Goal: Task Accomplishment & Management: Manage account settings

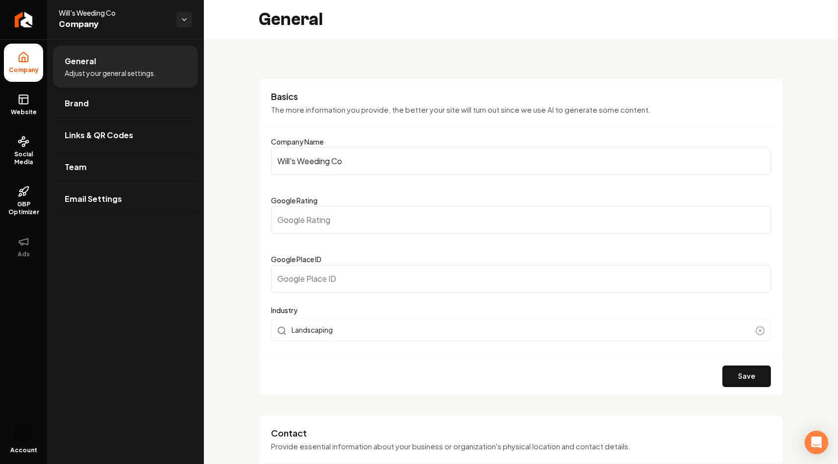
scroll to position [348, 0]
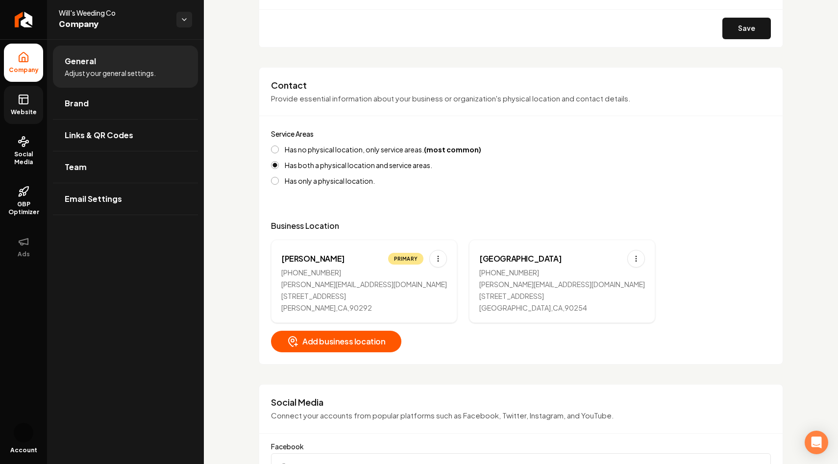
click at [32, 109] on span "Website" at bounding box center [24, 112] width 34 height 8
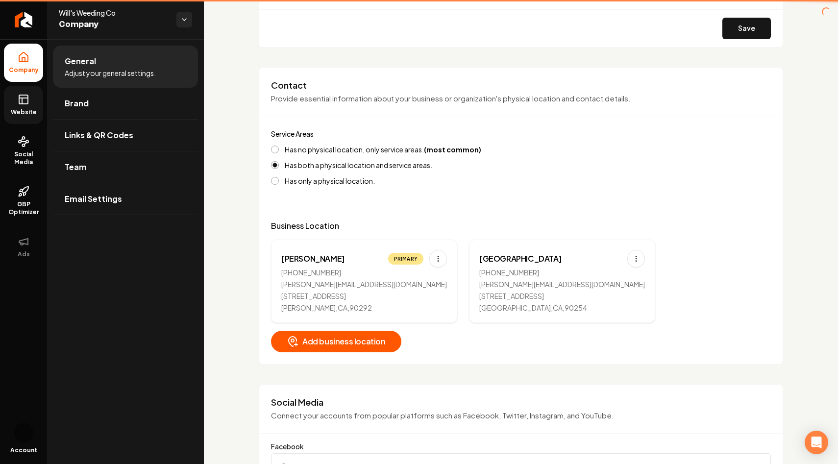
scroll to position [226, 0]
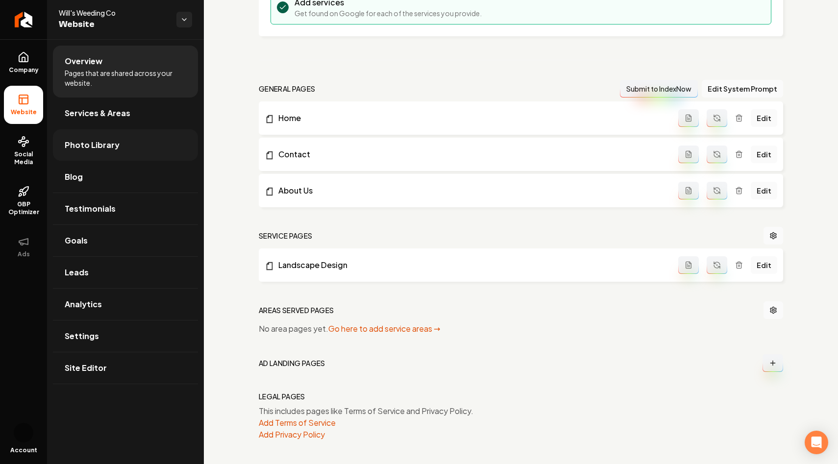
click at [89, 155] on link "Photo Library" at bounding box center [125, 144] width 145 height 31
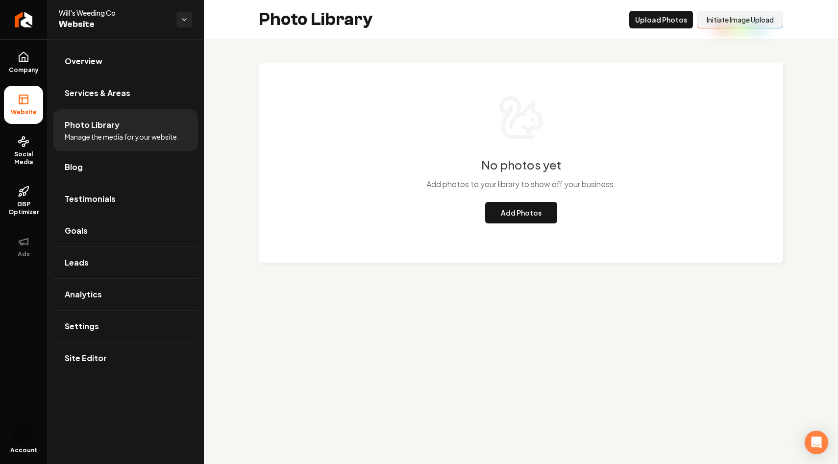
click at [254, 198] on div "No photos yet Add photos to your library to show off your business. Add Photos" at bounding box center [521, 170] width 634 height 263
click at [83, 68] on link "Overview" at bounding box center [125, 61] width 145 height 31
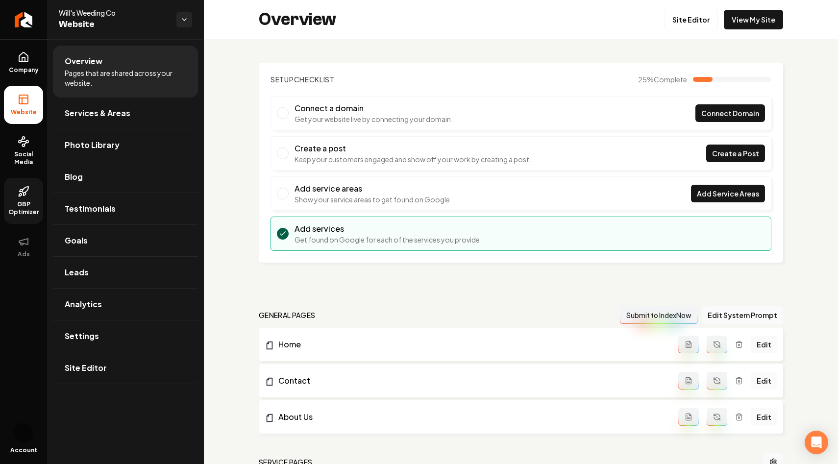
click at [24, 193] on icon at bounding box center [24, 192] width 12 height 12
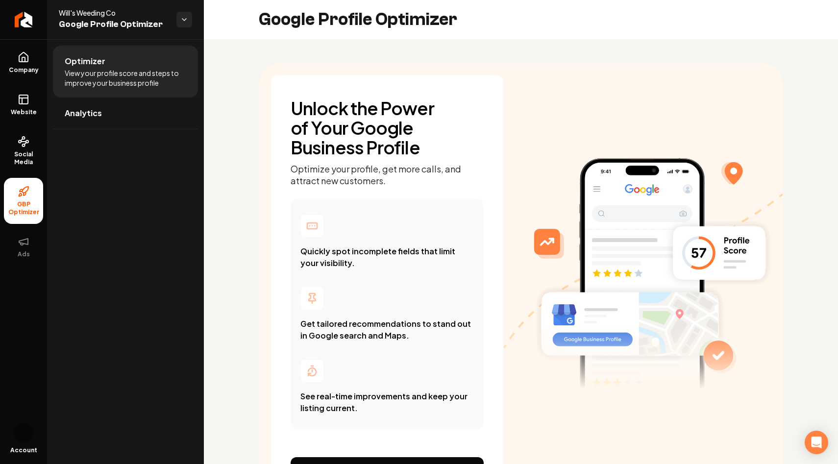
scroll to position [72, 0]
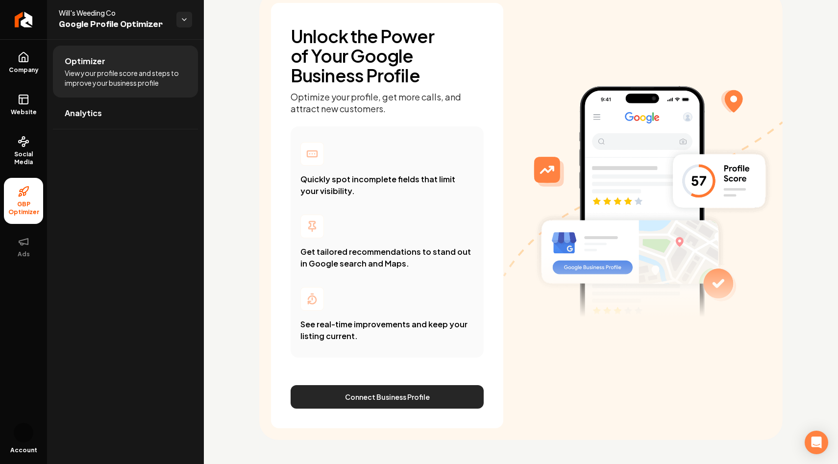
click at [357, 399] on button "Connect Business Profile" at bounding box center [387, 397] width 193 height 24
click at [86, 101] on link "Analytics" at bounding box center [125, 113] width 145 height 31
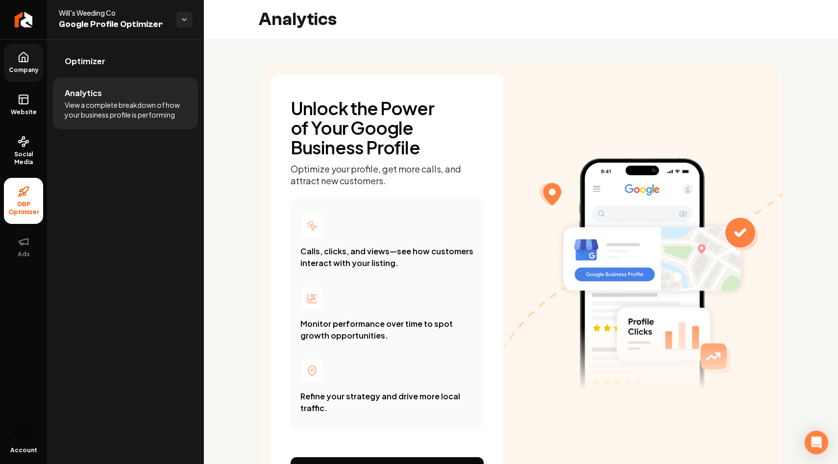
click at [24, 60] on icon at bounding box center [24, 57] width 12 height 12
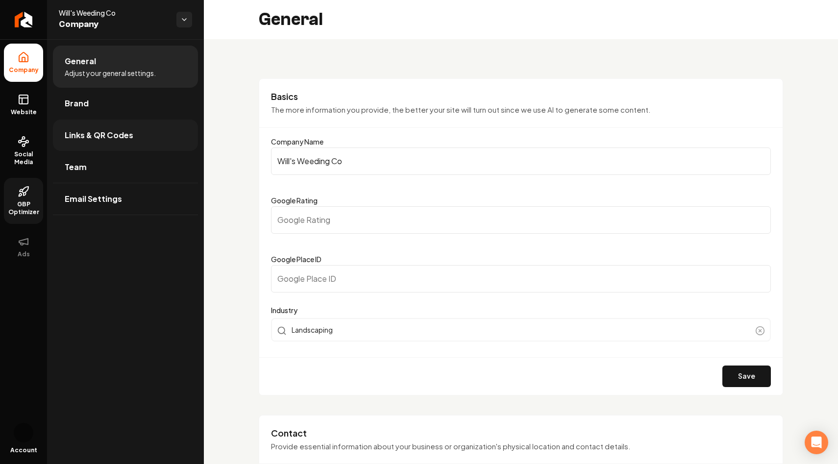
click at [113, 137] on span "Links & QR Codes" at bounding box center [99, 135] width 69 height 12
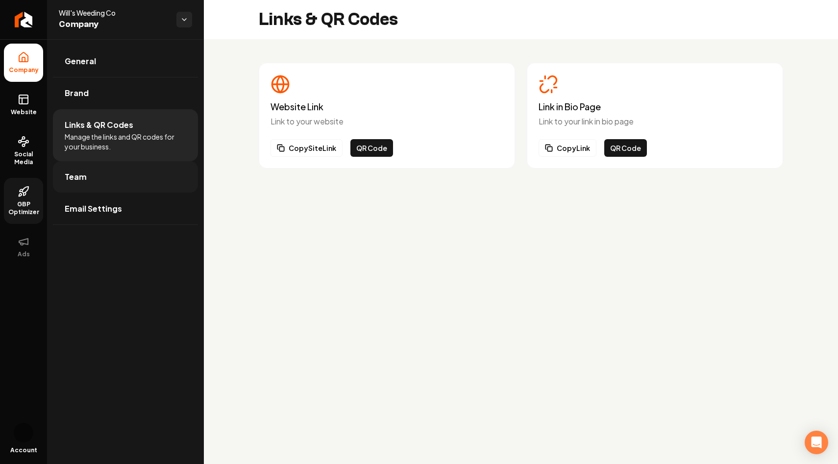
click at [113, 177] on link "Team" at bounding box center [125, 176] width 145 height 31
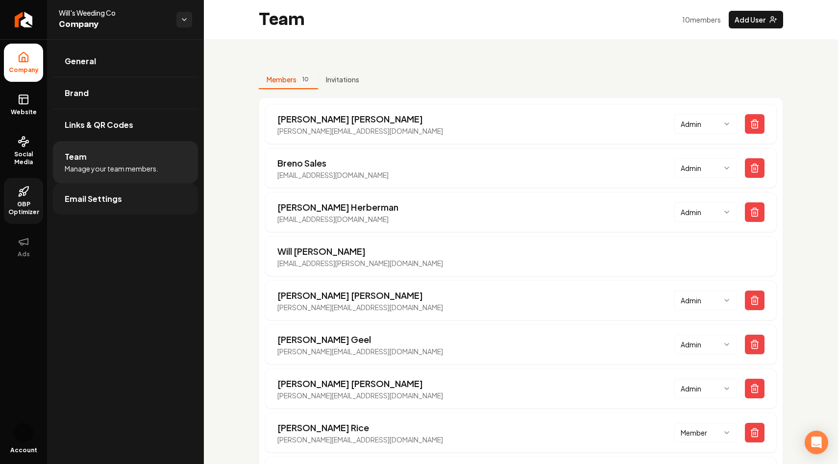
click at [114, 200] on span "Email Settings" at bounding box center [93, 199] width 57 height 12
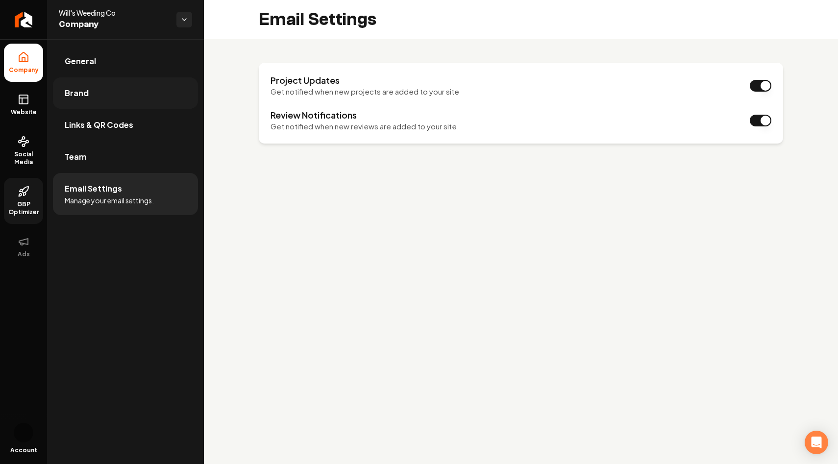
click at [115, 80] on link "Brand" at bounding box center [125, 92] width 145 height 31
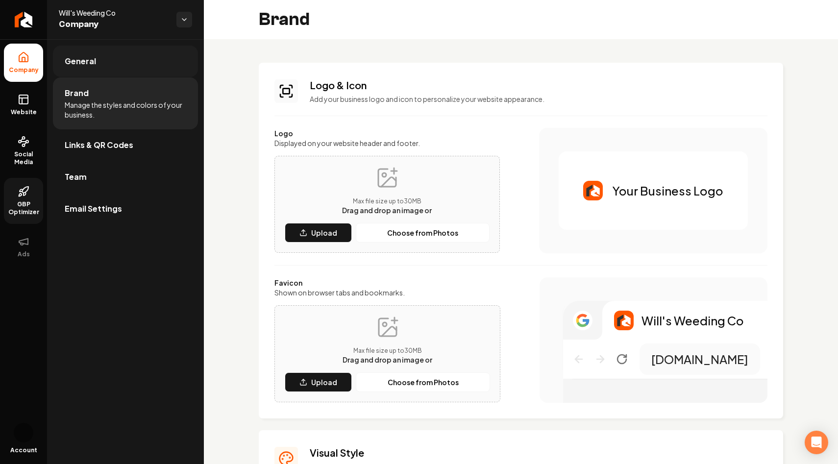
click at [122, 64] on link "General" at bounding box center [125, 61] width 145 height 31
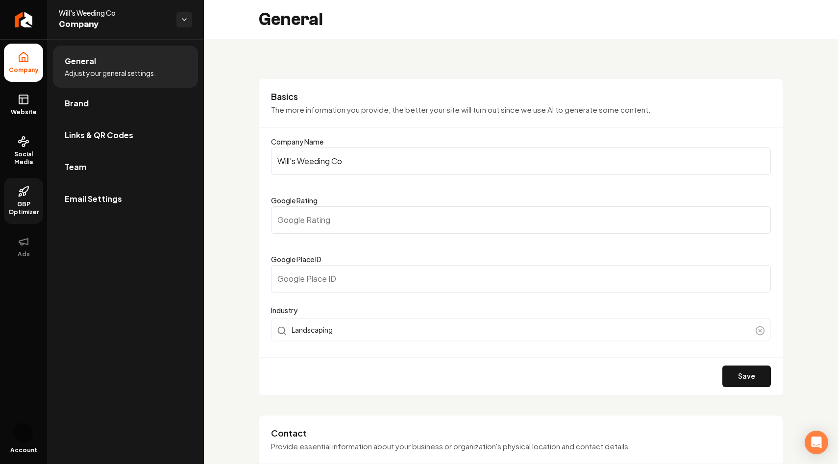
click at [310, 281] on input "Google Place ID" at bounding box center [521, 278] width 500 height 27
